Goal: Information Seeking & Learning: Learn about a topic

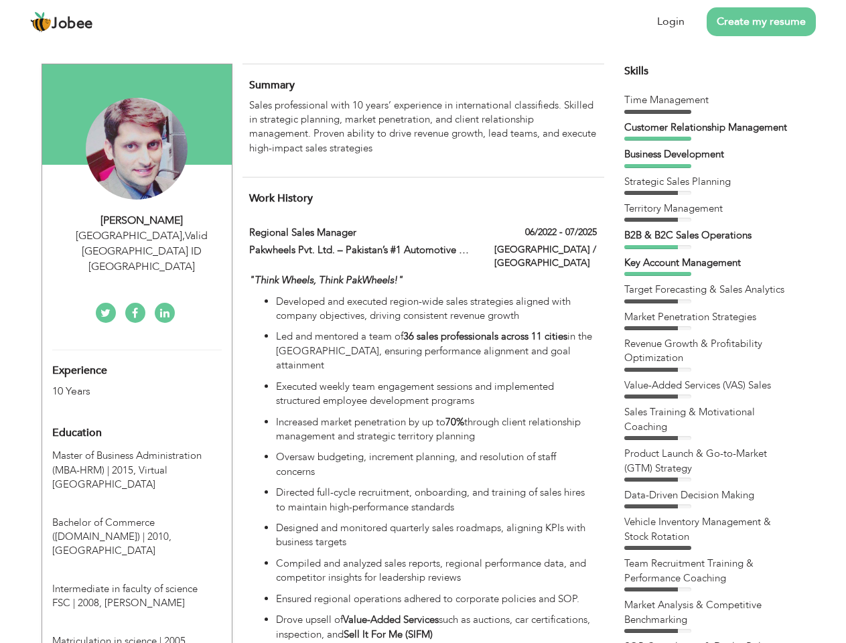
click at [137, 235] on div "[GEOGRAPHIC_DATA] , Valid [GEOGRAPHIC_DATA] ID [GEOGRAPHIC_DATA]" at bounding box center [142, 252] width 180 height 46
click at [142, 220] on div "[PERSON_NAME]" at bounding box center [142, 220] width 180 height 15
click at [142, 236] on div "[GEOGRAPHIC_DATA] , Valid [GEOGRAPHIC_DATA] ID [GEOGRAPHIC_DATA]" at bounding box center [142, 252] width 180 height 46
click at [137, 350] on div "Experience 10 Years" at bounding box center [121, 374] width 158 height 48
click at [121, 384] on div "10 Years" at bounding box center [121, 391] width 138 height 15
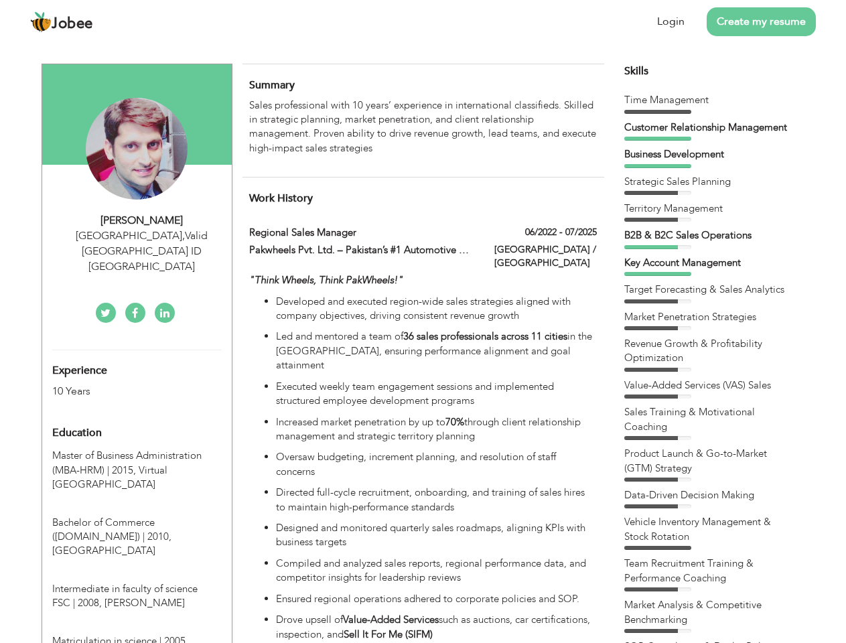
click at [137, 420] on div "Education" at bounding box center [121, 433] width 158 height 27
click at [137, 449] on span "Master of Business Administration (MBA-HRM) | 2015," at bounding box center [126, 462] width 149 height 27
click at [137, 516] on span "Bachelor of Commerce ([DOMAIN_NAME]) | 2010," at bounding box center [111, 529] width 119 height 27
click at [137, 582] on span "Intermediate in faculty of science FSC | 2008," at bounding box center [124, 595] width 145 height 27
click at [137, 635] on span "Matriculation in science | 2005," at bounding box center [120, 641] width 136 height 13
